Goal: Use online tool/utility: Utilize a website feature to perform a specific function

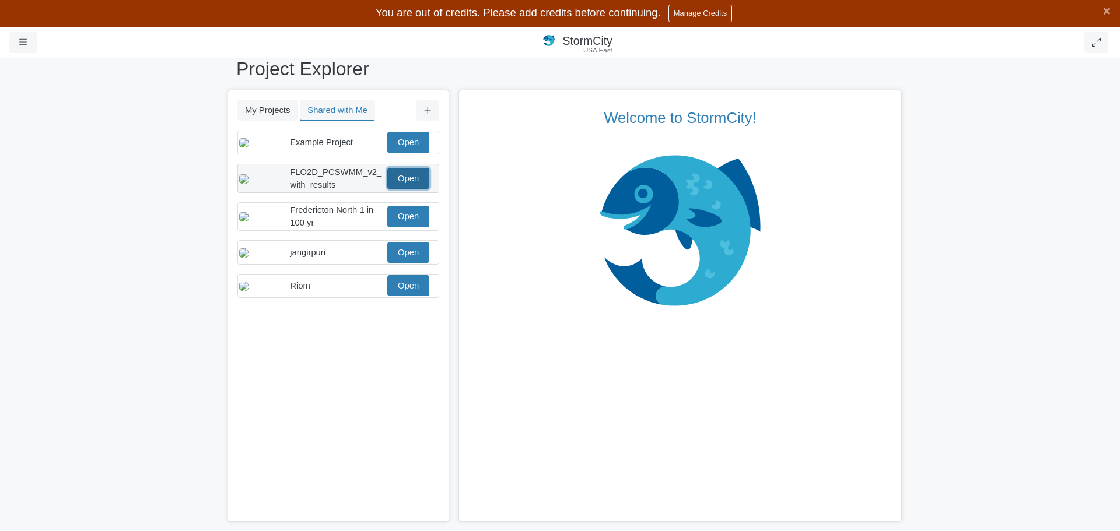
click at [417, 189] on link "Open" at bounding box center [408, 178] width 42 height 21
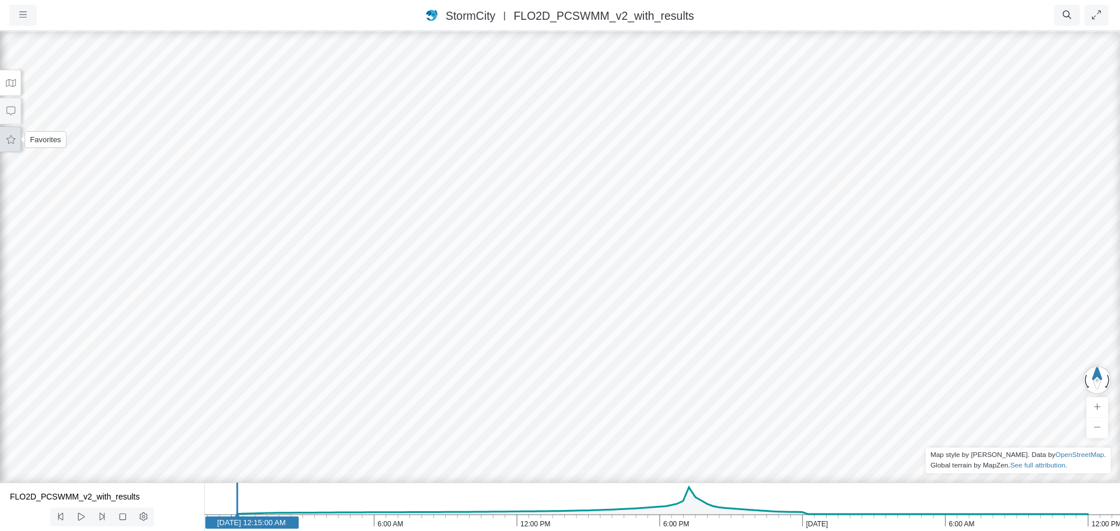
click at [8, 140] on icon at bounding box center [10, 139] width 11 height 9
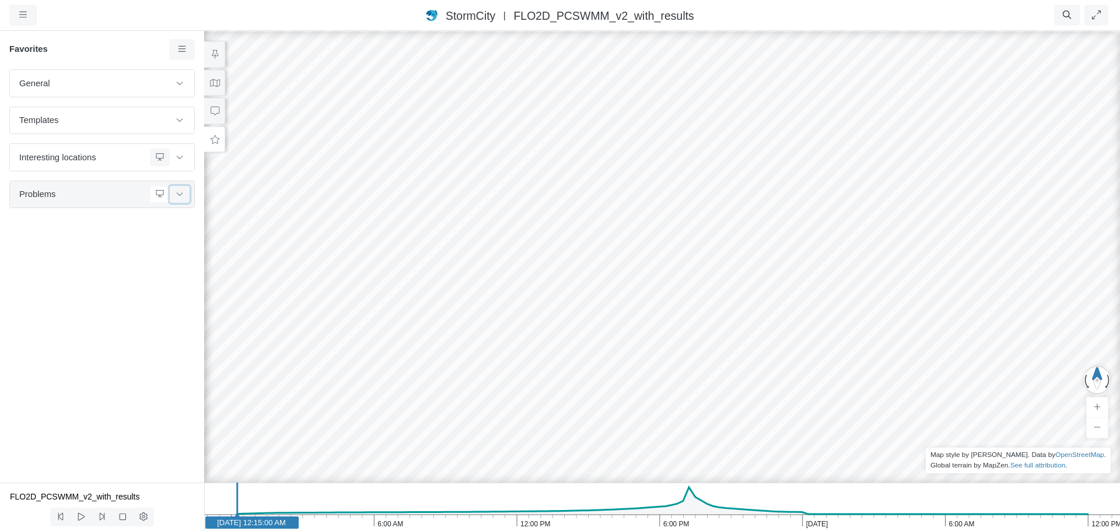
click at [178, 197] on icon at bounding box center [179, 194] width 9 height 8
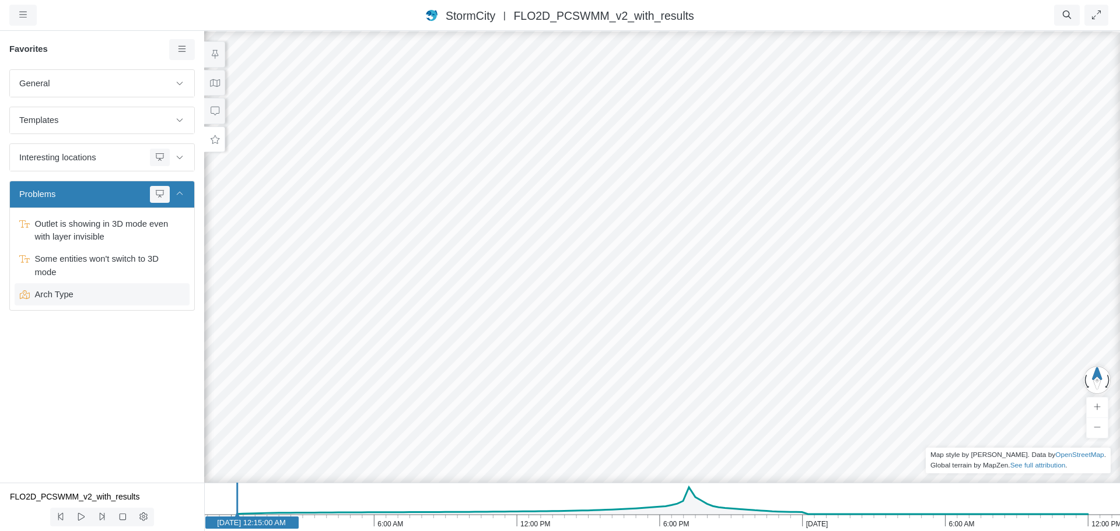
click at [58, 299] on span "Arch Type" at bounding box center [103, 294] width 146 height 13
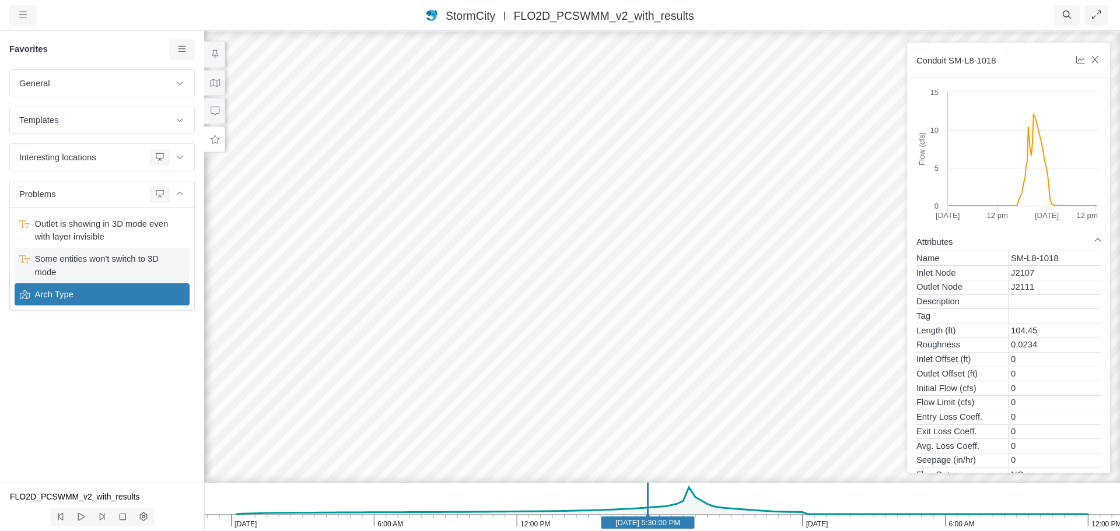
click at [137, 267] on span "Some entities won't switch to 3D mode" at bounding box center [103, 266] width 146 height 26
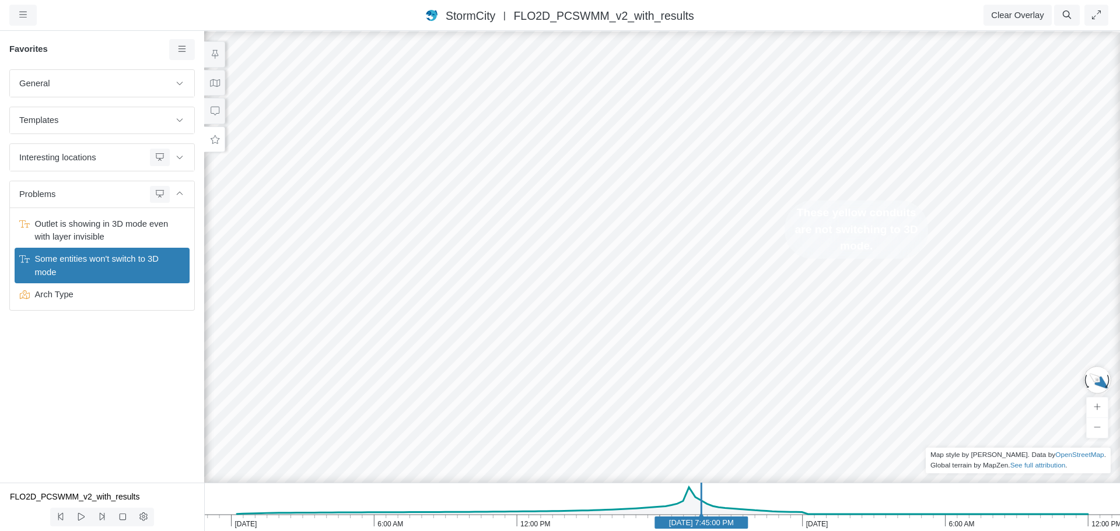
drag, startPoint x: 428, startPoint y: 351, endPoint x: 601, endPoint y: 248, distance: 201.7
click at [601, 248] on div at bounding box center [662, 281] width 1120 height 502
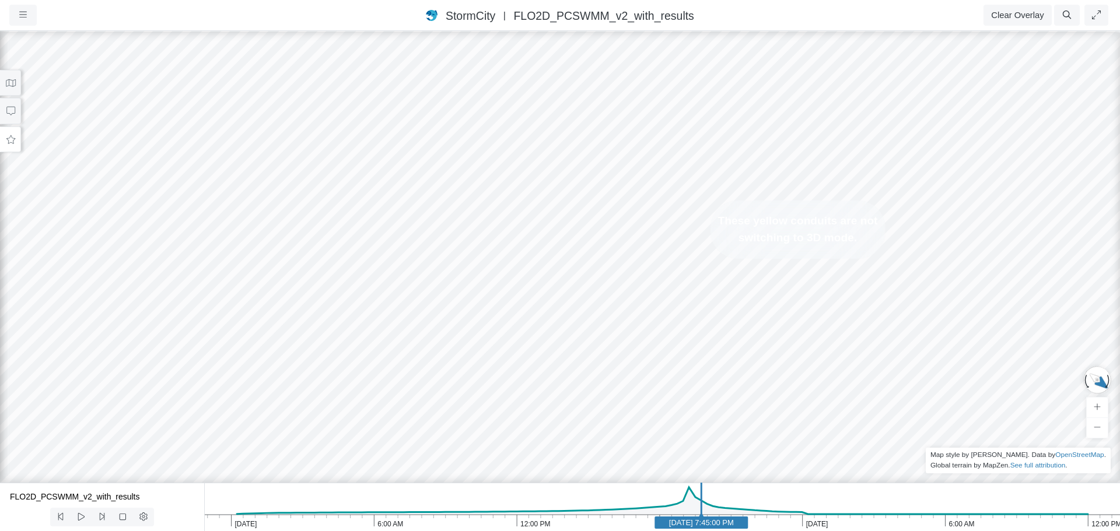
drag, startPoint x: 311, startPoint y: 212, endPoint x: 537, endPoint y: 348, distance: 264.0
click at [537, 348] on div at bounding box center [560, 281] width 1120 height 502
click at [14, 148] on button at bounding box center [10, 140] width 21 height 26
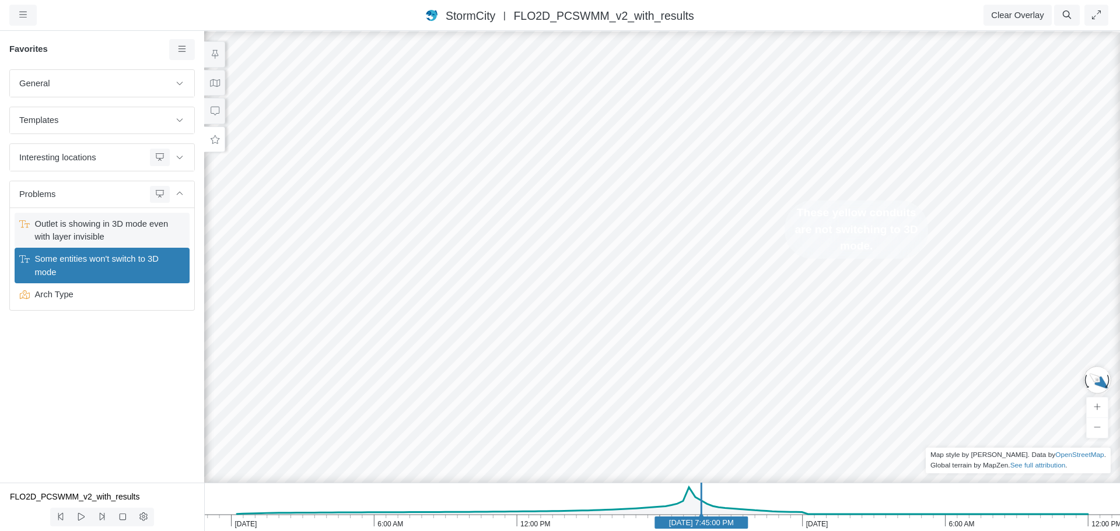
click at [100, 237] on span "Outlet is showing in 3D mode even with layer invisible" at bounding box center [103, 231] width 146 height 26
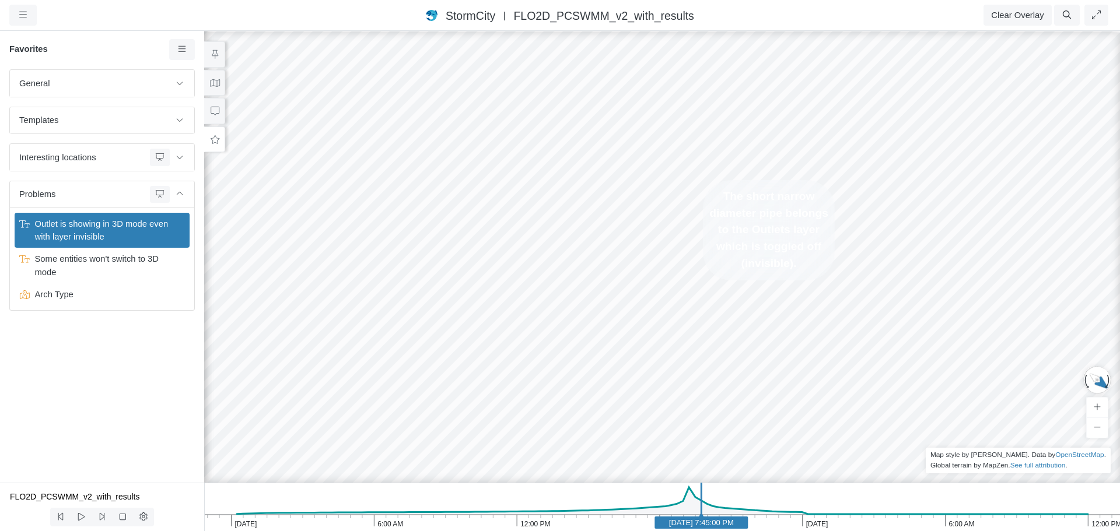
drag, startPoint x: 404, startPoint y: 244, endPoint x: 558, endPoint y: 247, distance: 153.5
click at [558, 247] on div at bounding box center [662, 281] width 1120 height 502
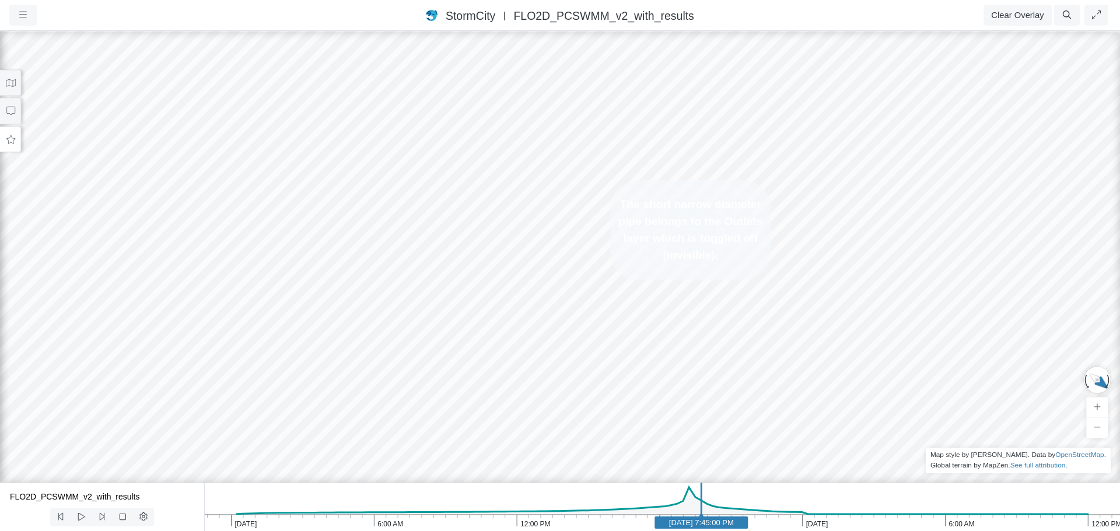
drag, startPoint x: 491, startPoint y: 156, endPoint x: 251, endPoint y: 219, distance: 247.9
click at [251, 219] on div at bounding box center [560, 281] width 1120 height 502
drag, startPoint x: 254, startPoint y: 209, endPoint x: 439, endPoint y: 230, distance: 186.1
click at [439, 230] on div at bounding box center [560, 281] width 1120 height 502
click at [1011, 19] on button "Clear Overlay" at bounding box center [1018, 15] width 68 height 21
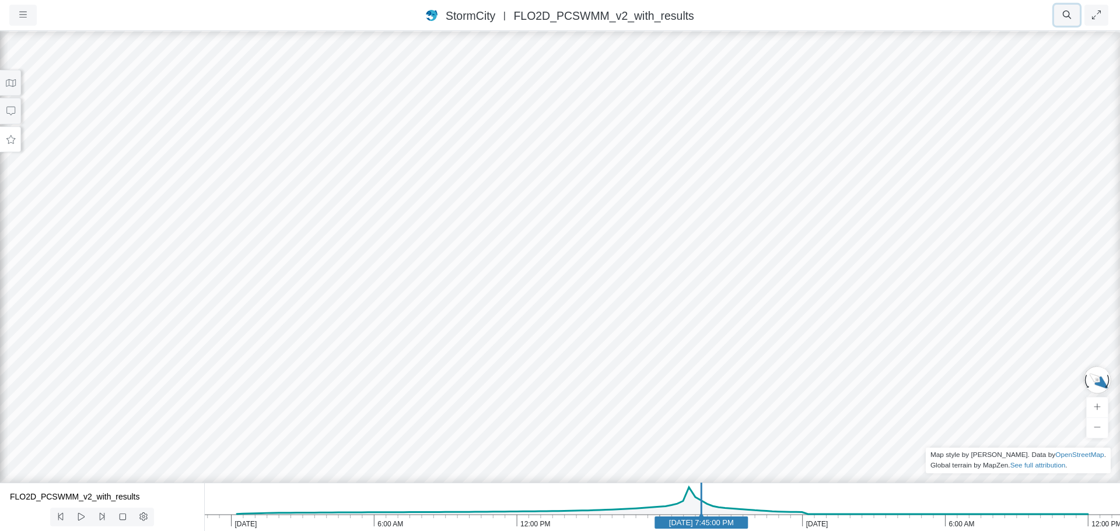
click at [1062, 19] on icon "button" at bounding box center [1067, 15] width 11 height 9
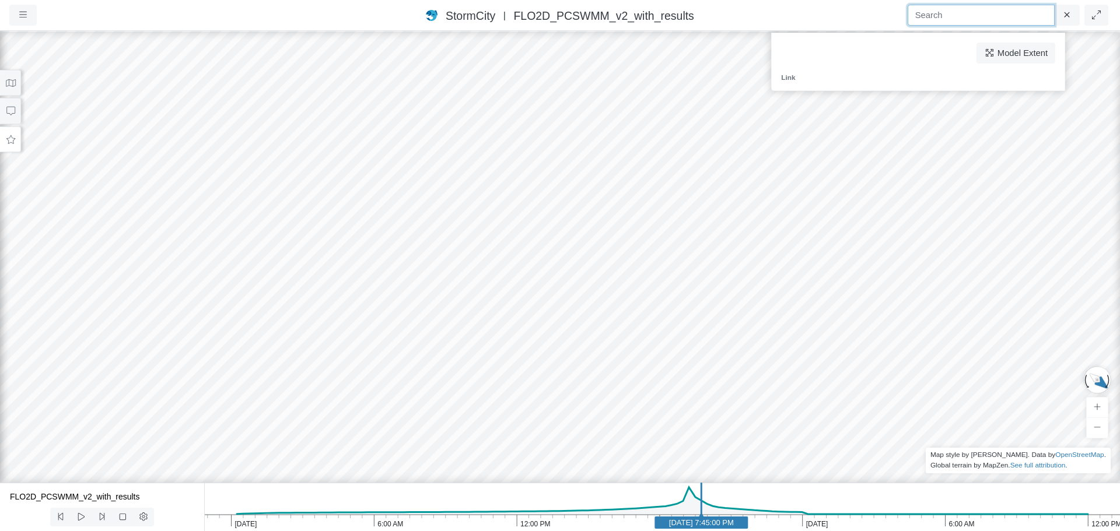
paste input "Stabilizer"
type input "Stabilizer"
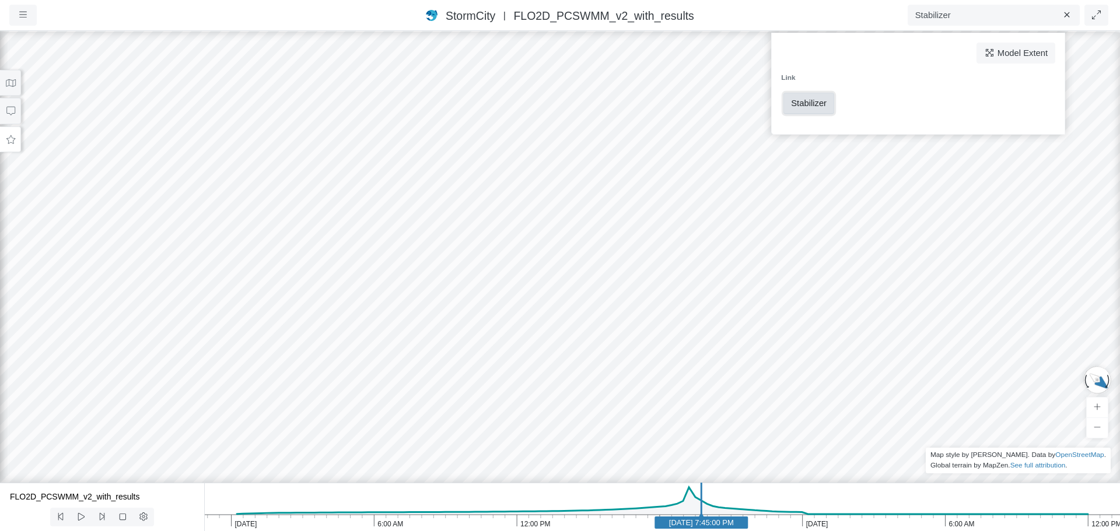
click at [799, 101] on span "Stabilizer" at bounding box center [809, 103] width 36 height 9
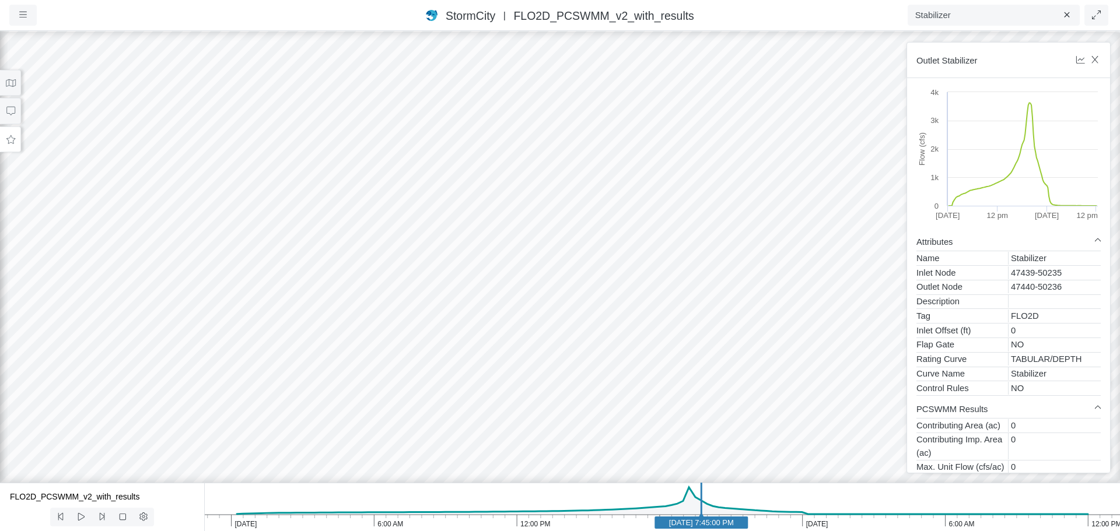
click at [524, 306] on div at bounding box center [560, 281] width 1120 height 502
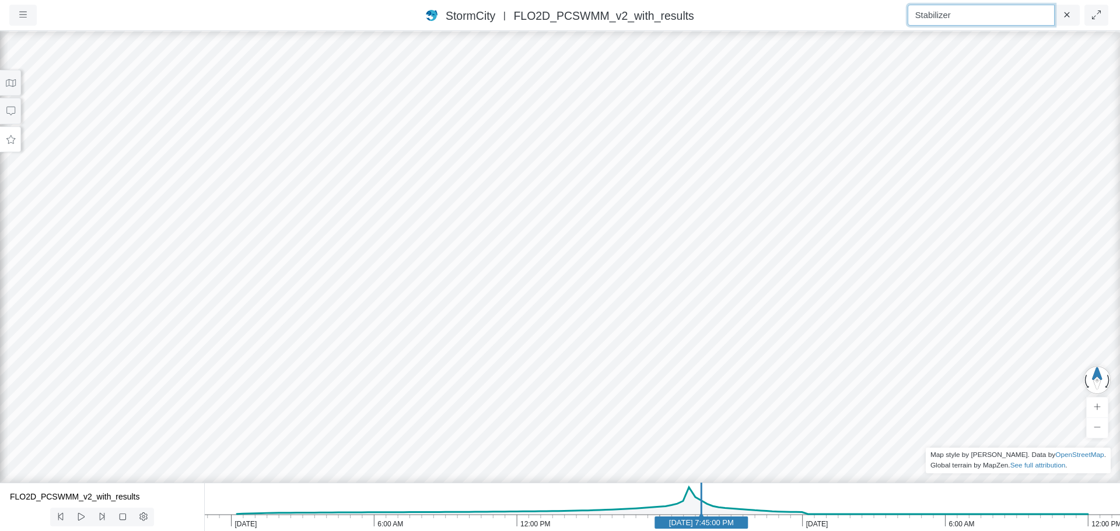
click at [942, 17] on input "Stabilizer" at bounding box center [981, 15] width 147 height 21
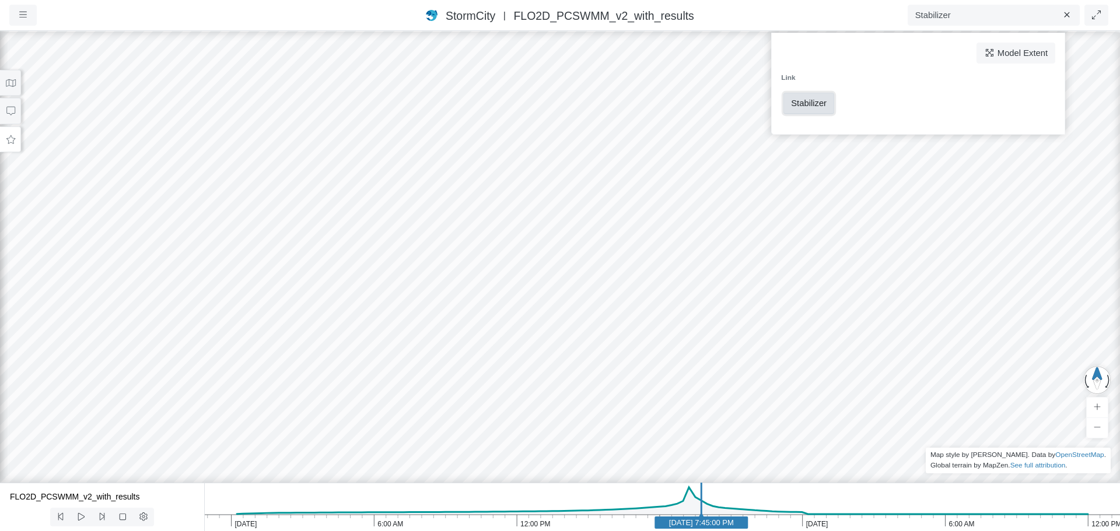
click at [821, 106] on span "Stabilizer" at bounding box center [809, 103] width 36 height 9
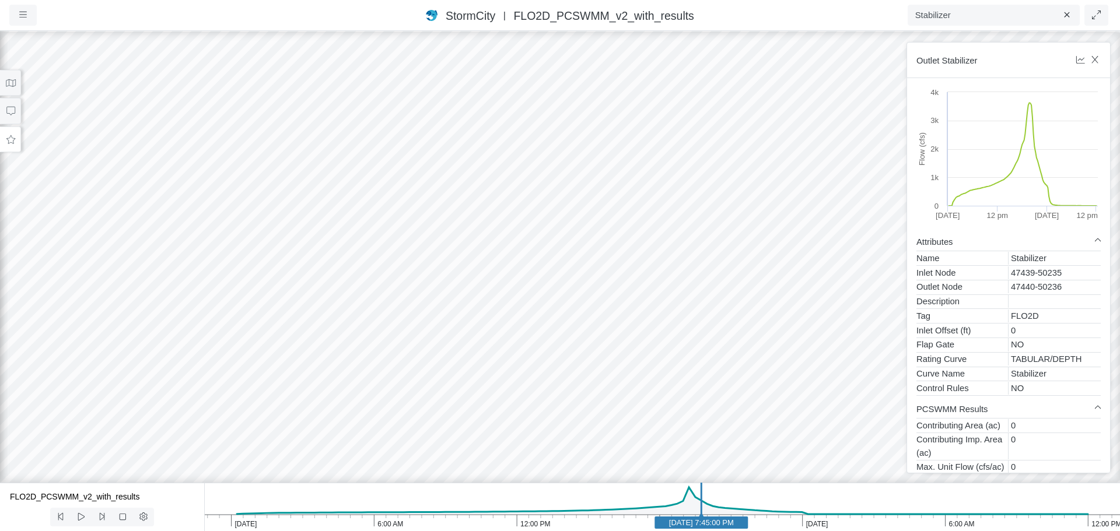
drag, startPoint x: 524, startPoint y: 391, endPoint x: 474, endPoint y: 299, distance: 105.7
drag, startPoint x: 505, startPoint y: 309, endPoint x: 296, endPoint y: 307, distance: 209.5
drag, startPoint x: 320, startPoint y: 280, endPoint x: 564, endPoint y: 195, distance: 257.8
click at [564, 195] on div at bounding box center [560, 281] width 1120 height 502
drag, startPoint x: 417, startPoint y: 277, endPoint x: 716, endPoint y: 284, distance: 299.4
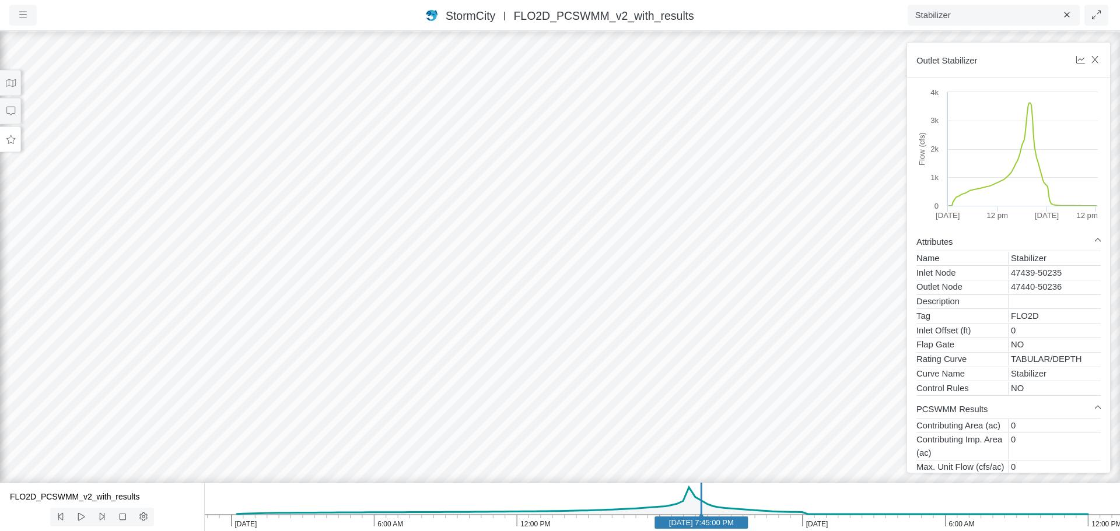
drag, startPoint x: 609, startPoint y: 277, endPoint x: 842, endPoint y: 91, distance: 298.1
drag, startPoint x: 586, startPoint y: 405, endPoint x: 845, endPoint y: 418, distance: 258.8
drag, startPoint x: 444, startPoint y: 369, endPoint x: 660, endPoint y: 422, distance: 222.3
